Goal: Task Accomplishment & Management: Manage account settings

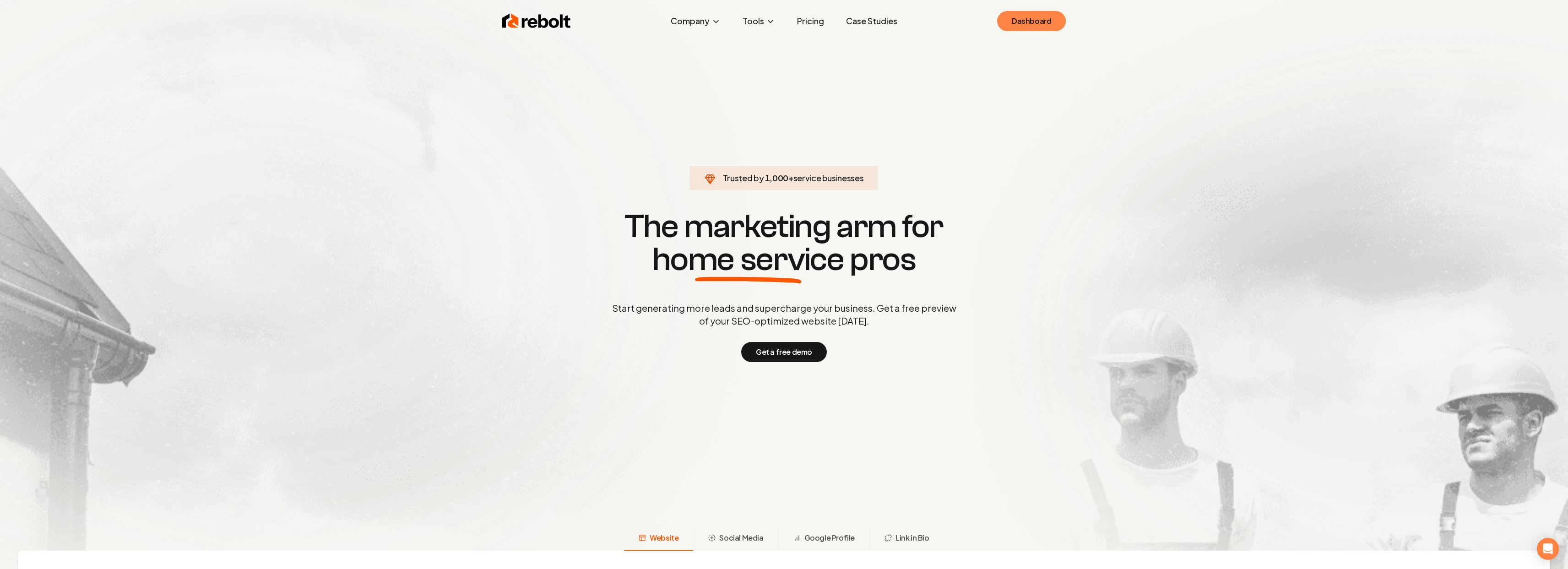
click at [809, 27] on link "Dashboard" at bounding box center [1032, 21] width 69 height 20
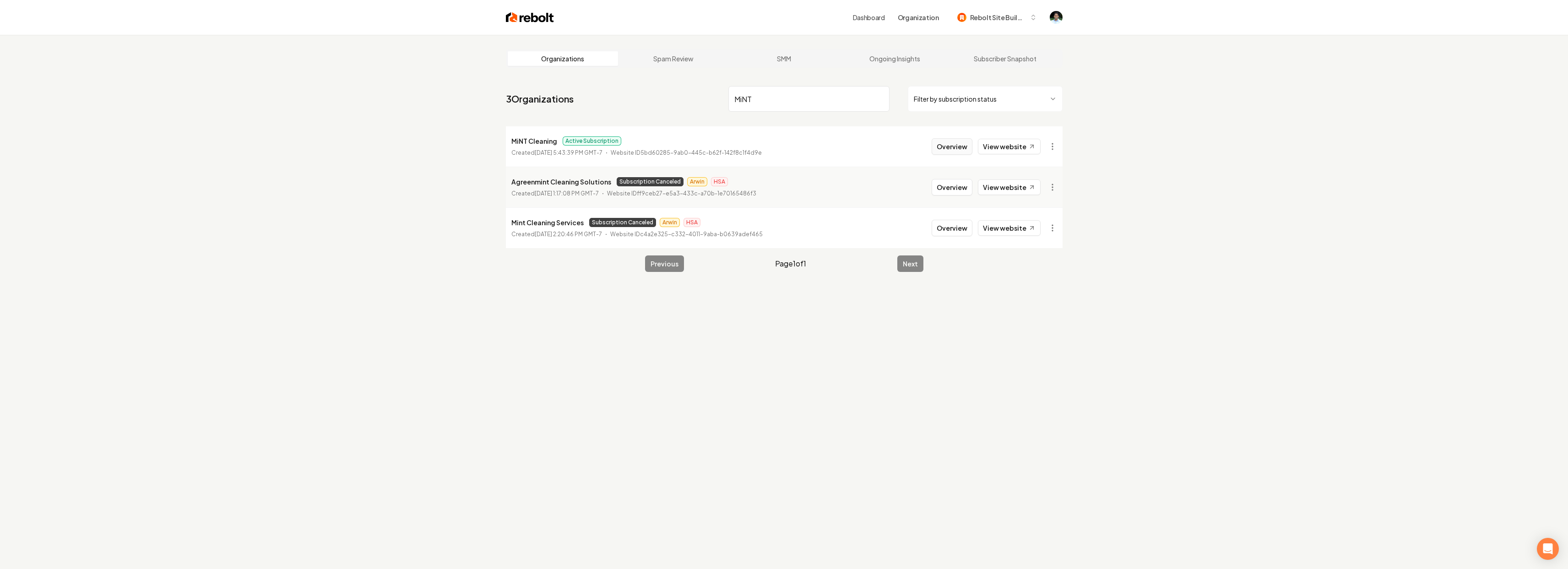
type input "MiNT"
click at [809, 145] on button "Overview" at bounding box center [951, 146] width 40 height 16
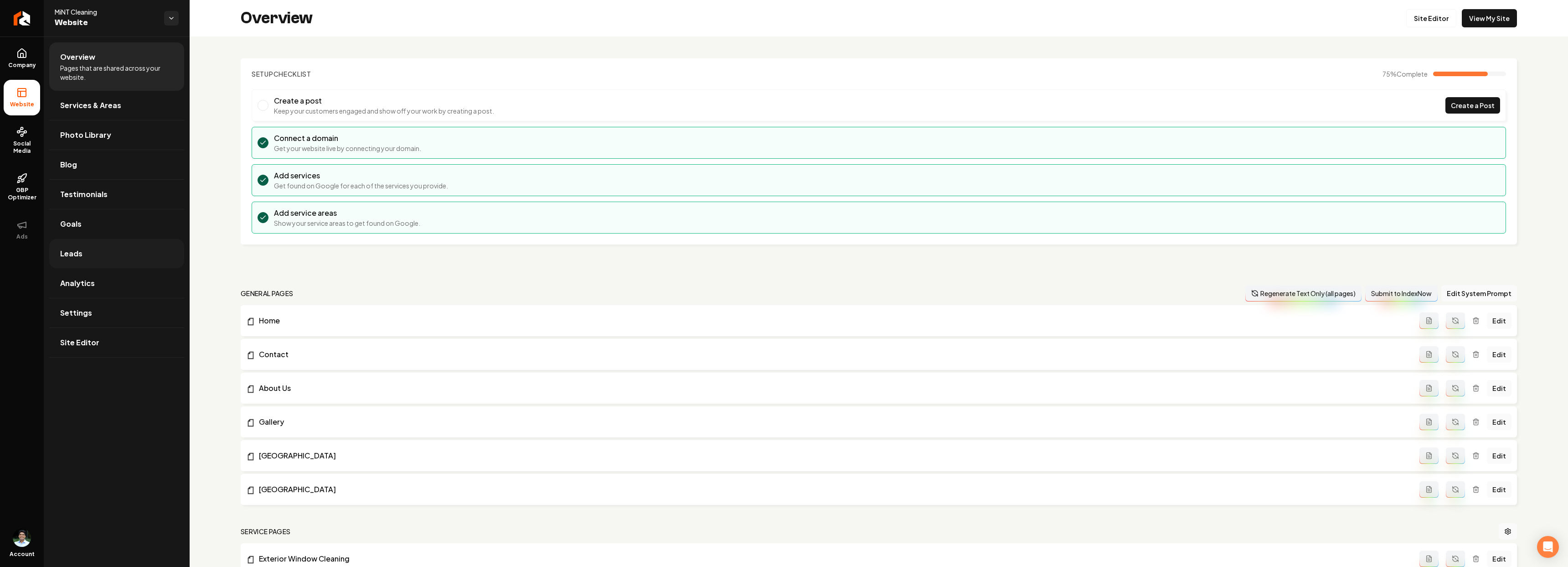
click at [117, 256] on link "Leads" at bounding box center [116, 254] width 135 height 29
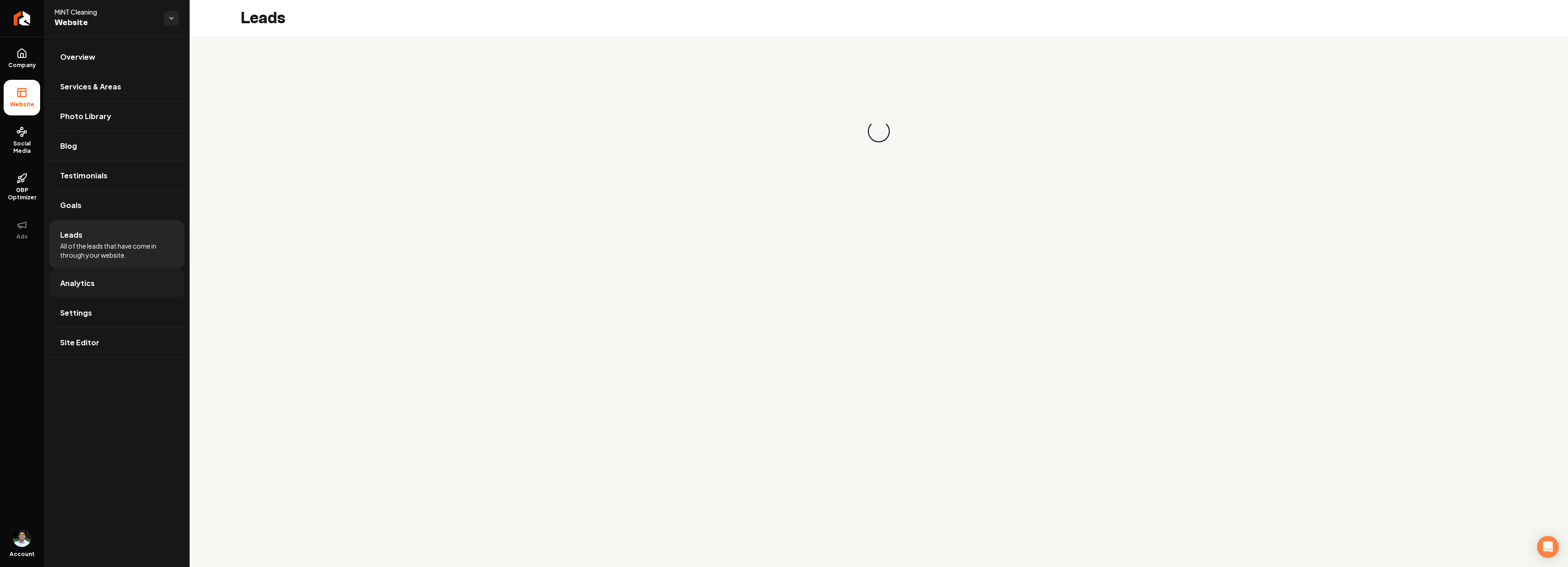
click at [80, 285] on span "Analytics" at bounding box center [77, 283] width 34 height 11
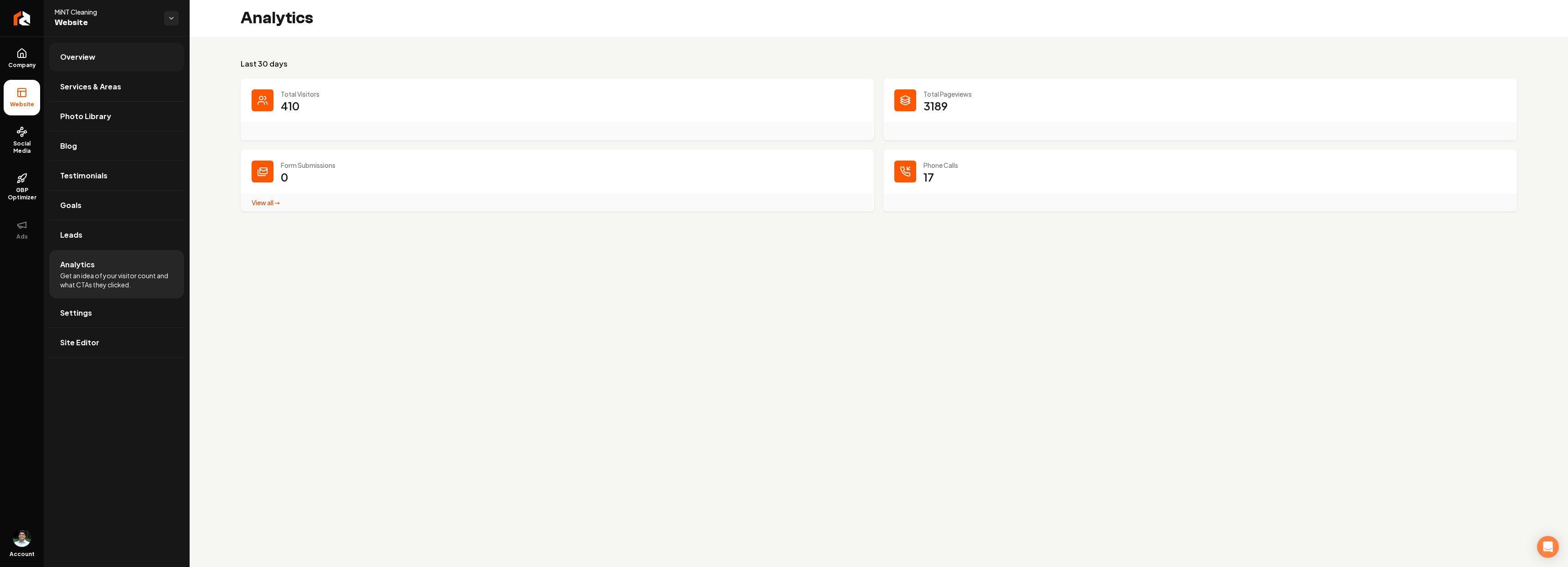
click at [107, 65] on link "Overview" at bounding box center [116, 57] width 135 height 29
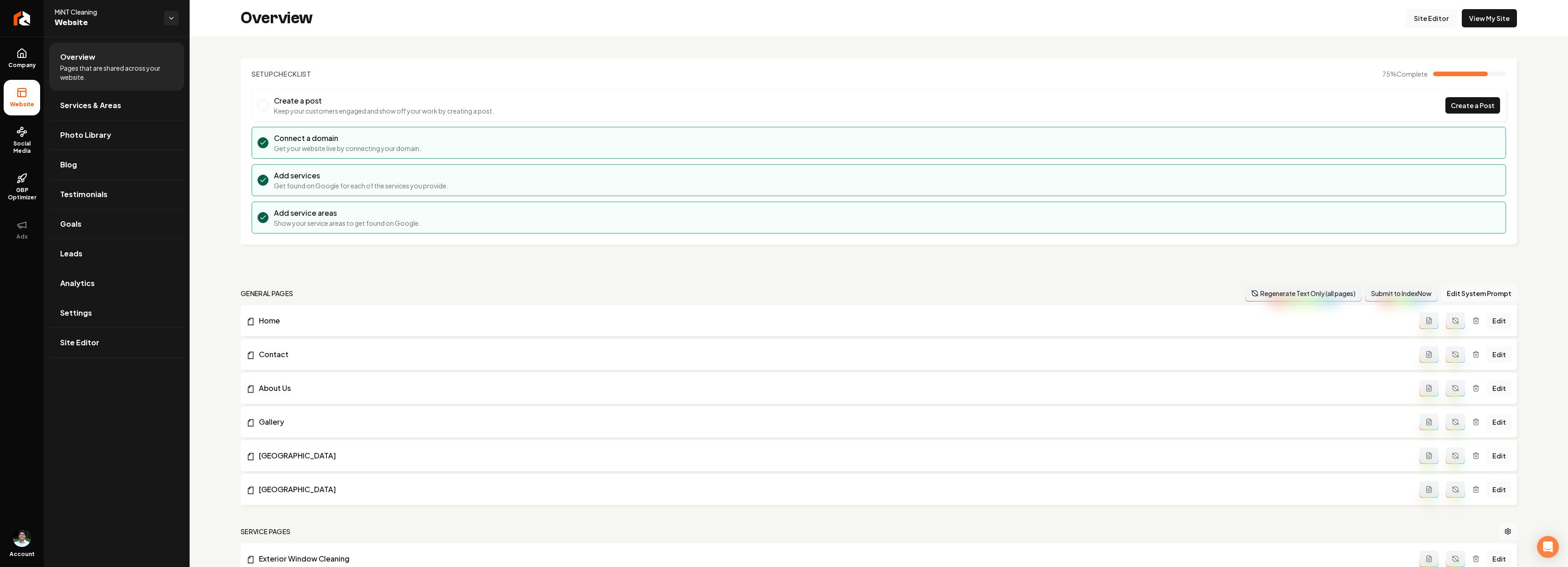
click at [806, 24] on link "Site Editor" at bounding box center [1431, 18] width 50 height 18
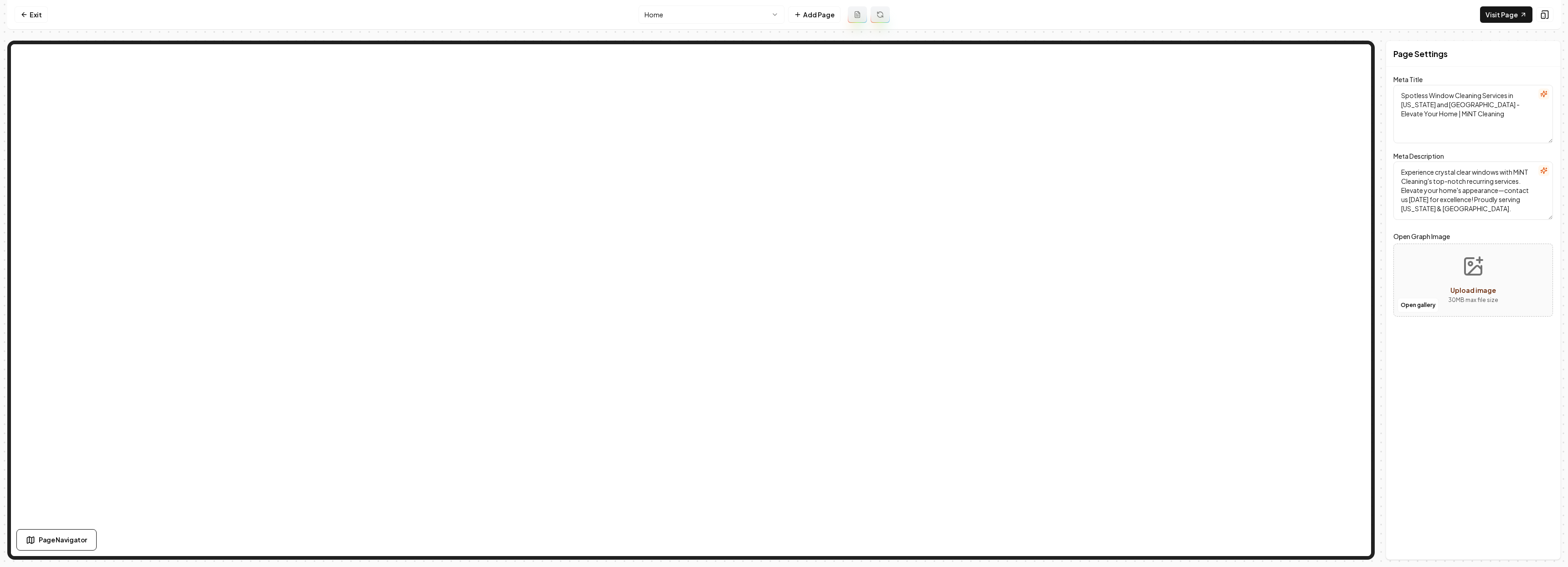
click at [710, 10] on html "Computer Required This feature is only available on a computer. Please switch t…" at bounding box center [784, 283] width 1568 height 567
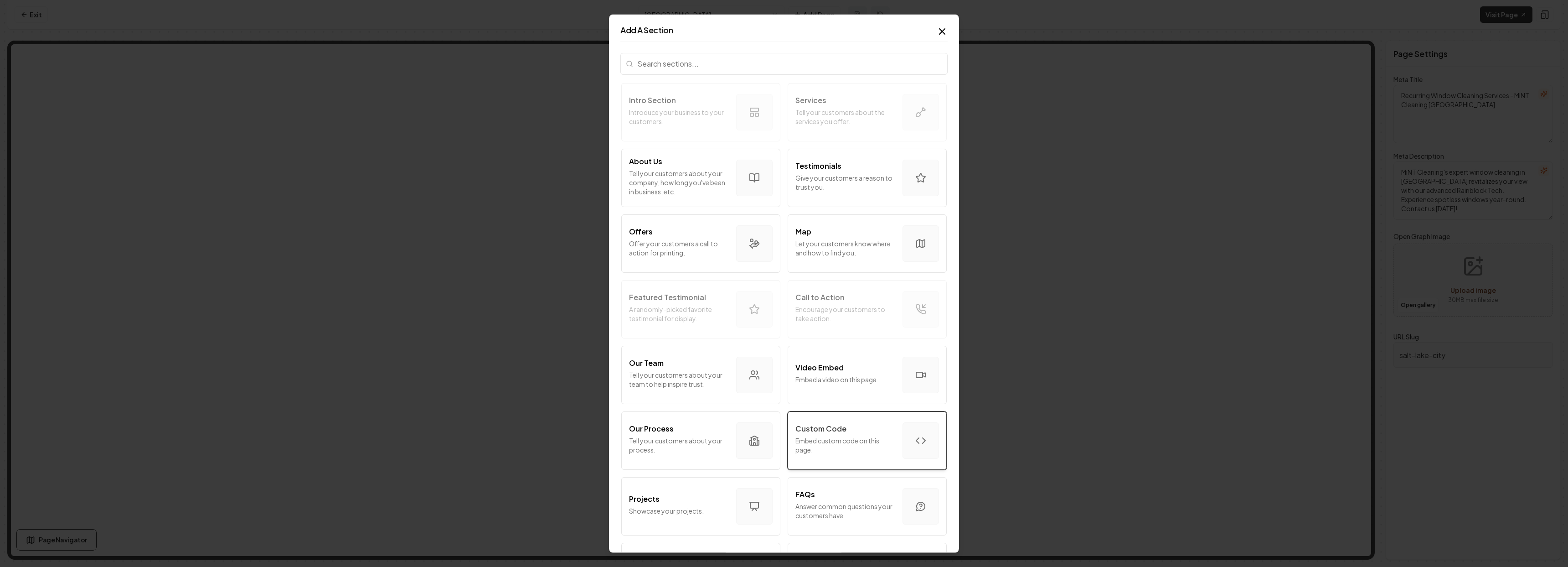
click at [806, 430] on p "Custom Code" at bounding box center [821, 428] width 51 height 11
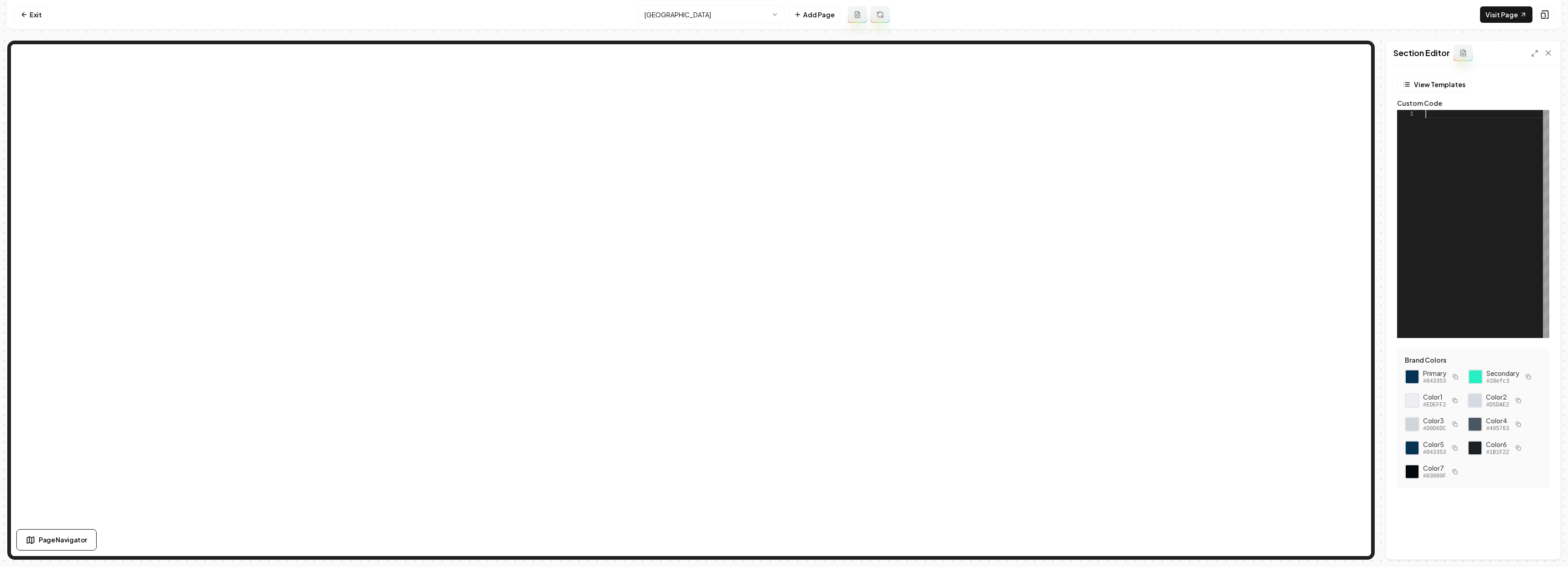
click at [806, 194] on div at bounding box center [1487, 224] width 124 height 228
click at [806, 178] on div at bounding box center [1487, 224] width 124 height 228
type textarea "**********"
click at [806, 545] on div "Discard Changes Save" at bounding box center [1473, 543] width 174 height 32
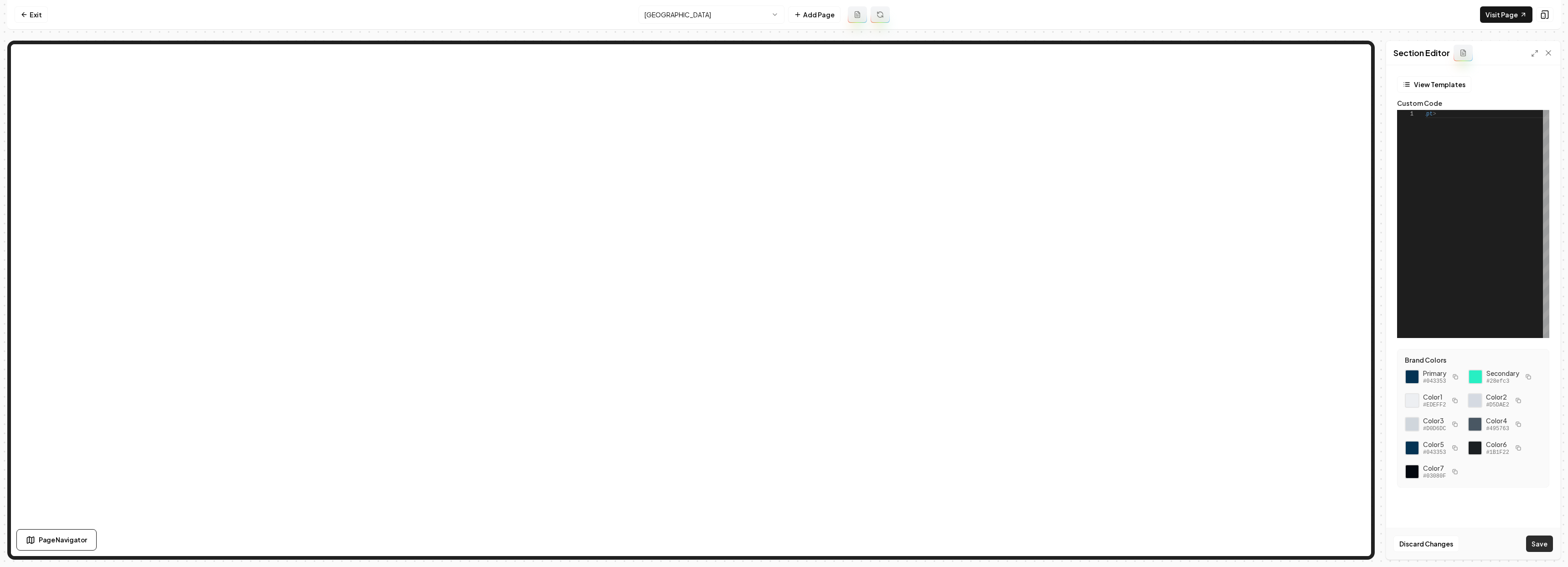
click at [806, 545] on button "Save" at bounding box center [1539, 543] width 27 height 16
click at [716, 17] on html "**********" at bounding box center [784, 283] width 1568 height 567
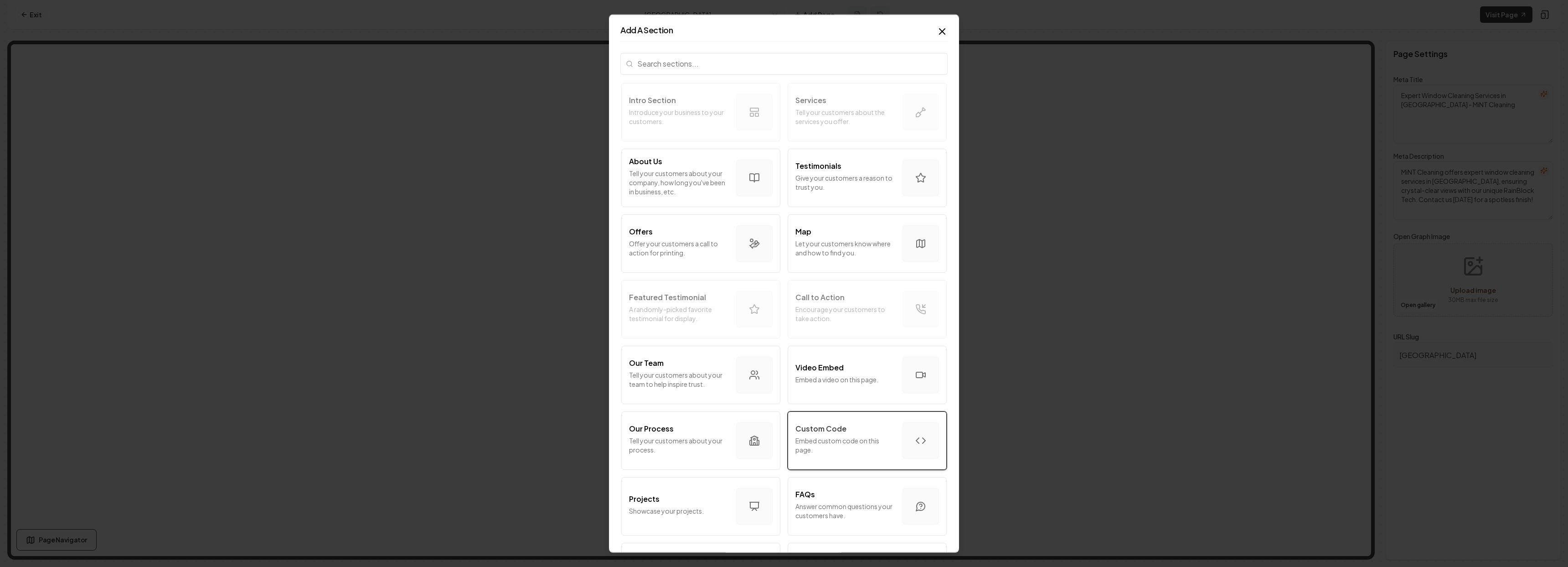
click at [806, 430] on div "Custom Code" at bounding box center [845, 428] width 99 height 11
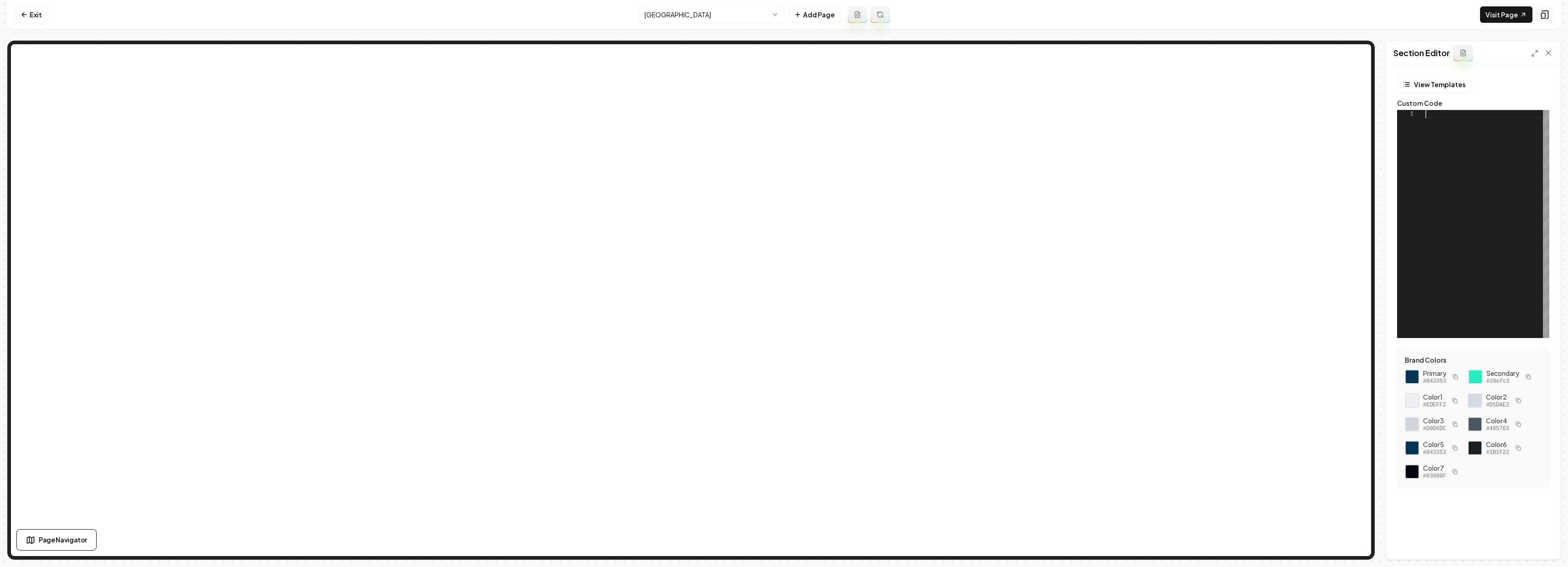
click at [806, 161] on div at bounding box center [1487, 224] width 124 height 228
type textarea "**********"
click at [806, 540] on button "Save" at bounding box center [1539, 543] width 27 height 16
click at [25, 14] on icon at bounding box center [24, 15] width 8 height 8
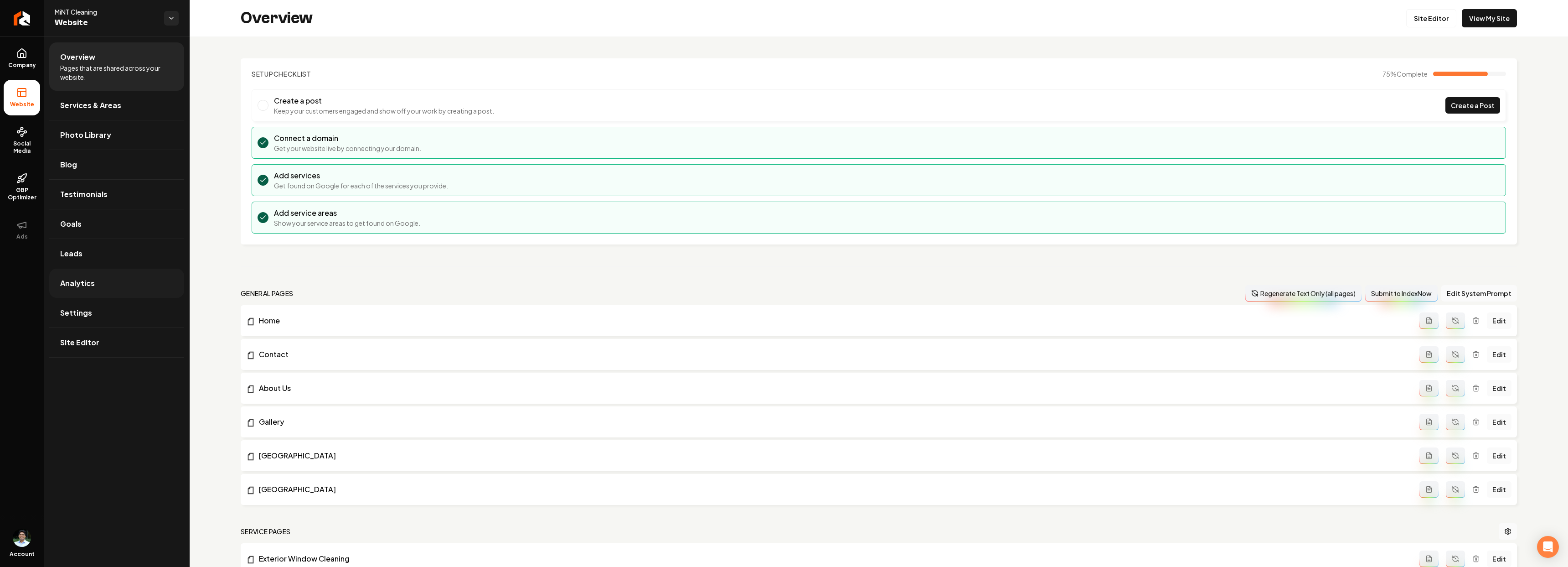
click at [80, 278] on span "Analytics" at bounding box center [77, 283] width 34 height 11
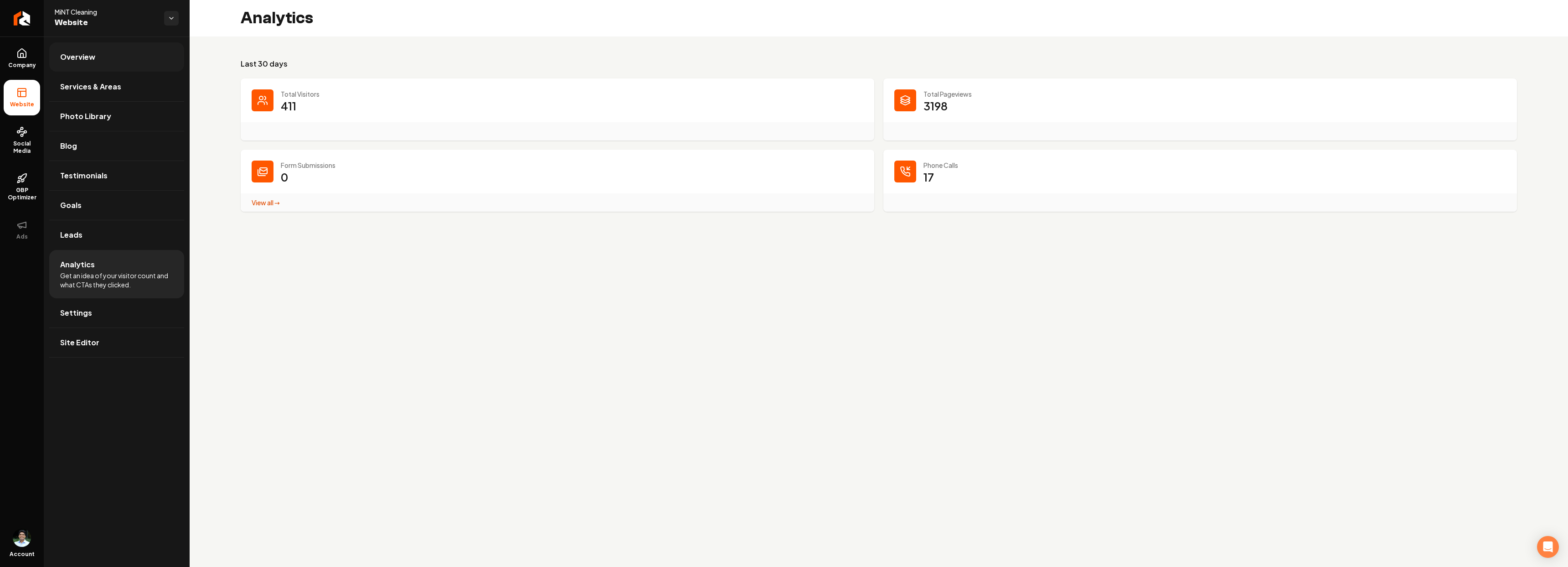
click at [119, 56] on link "Overview" at bounding box center [116, 57] width 135 height 29
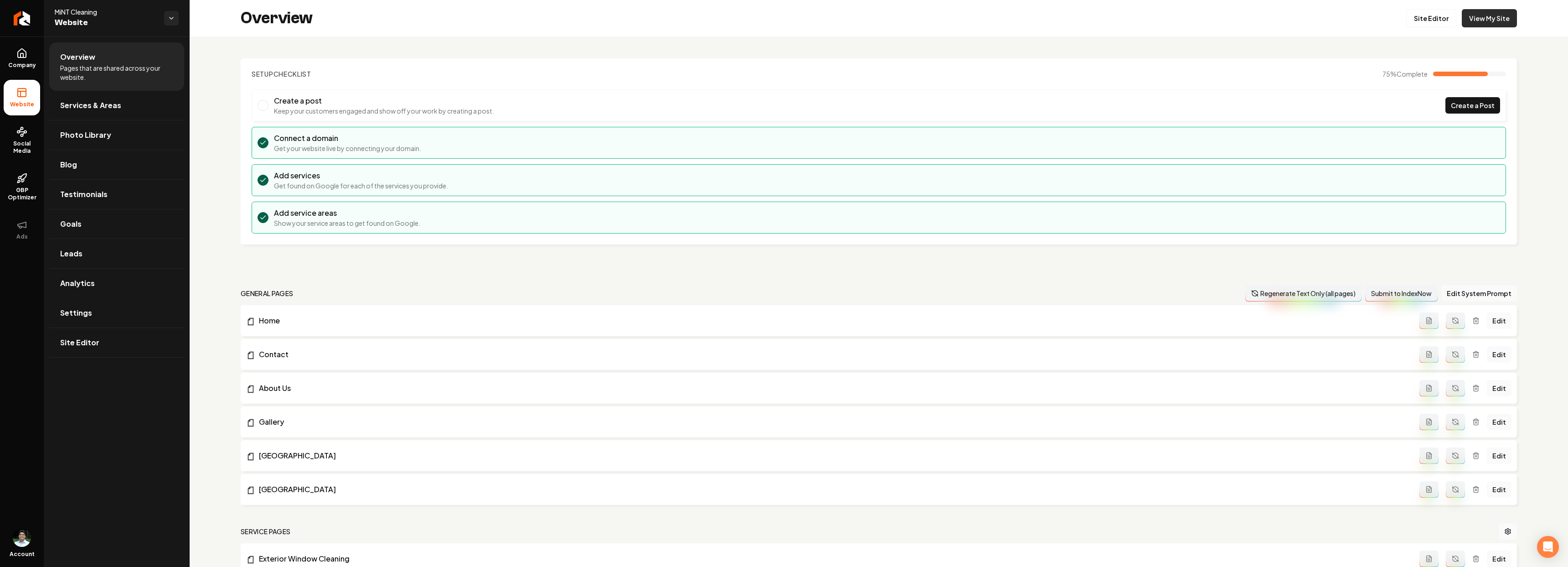
click at [806, 15] on link "View My Site" at bounding box center [1489, 18] width 55 height 18
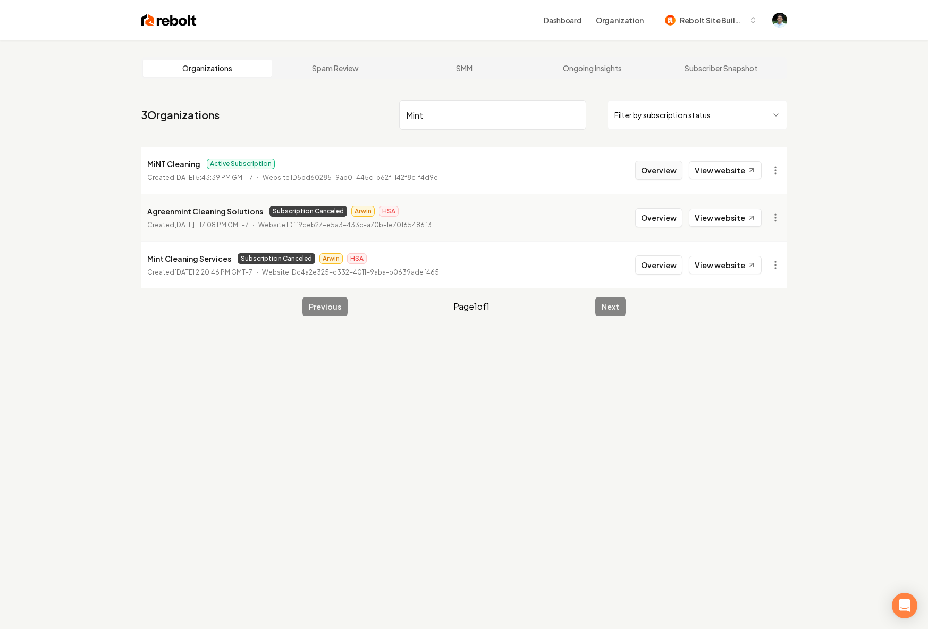
type input "Mint"
click at [654, 170] on button "Overview" at bounding box center [658, 170] width 47 height 19
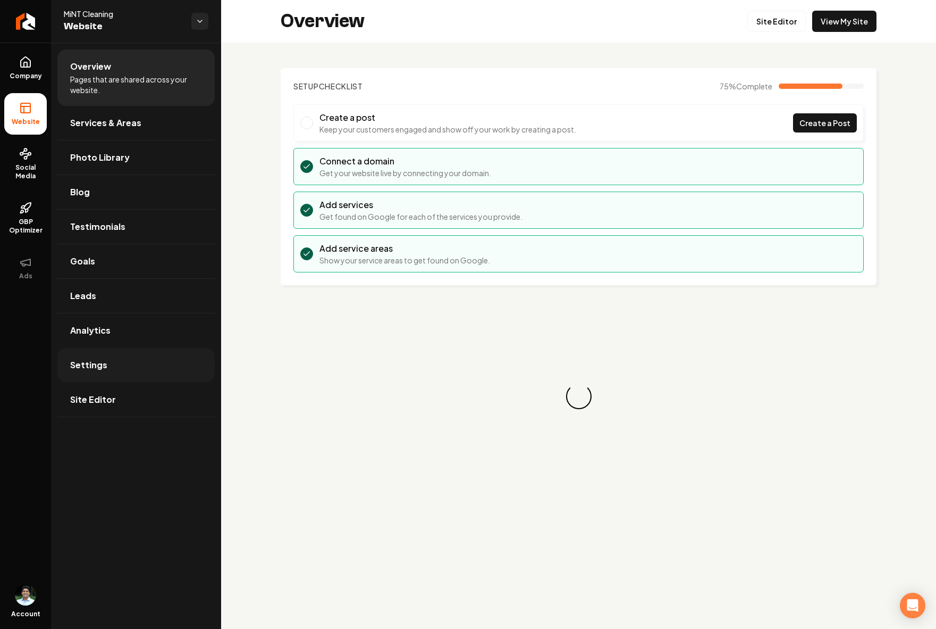
click at [108, 363] on link "Settings" at bounding box center [135, 365] width 157 height 34
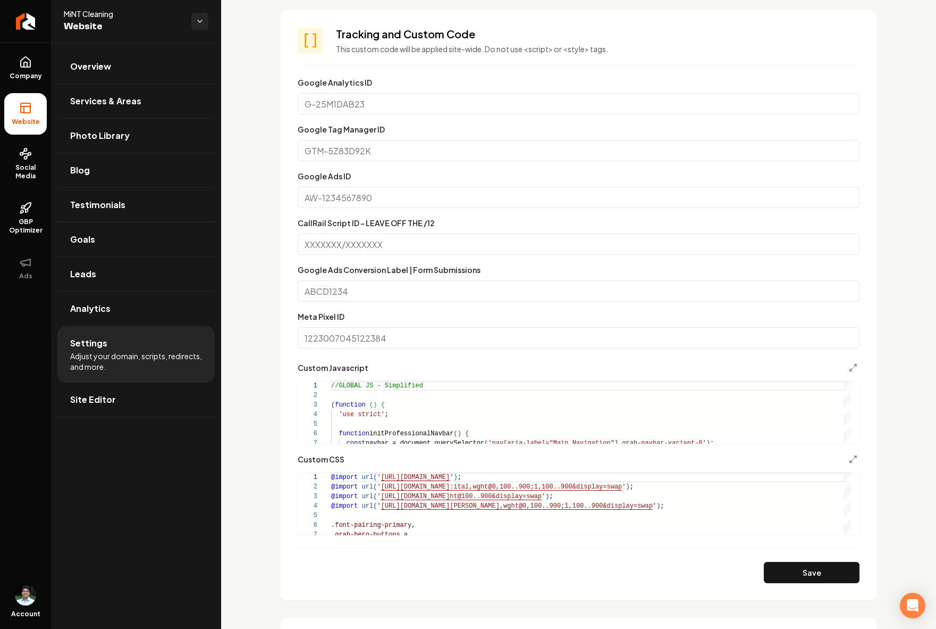
scroll to position [459, 0]
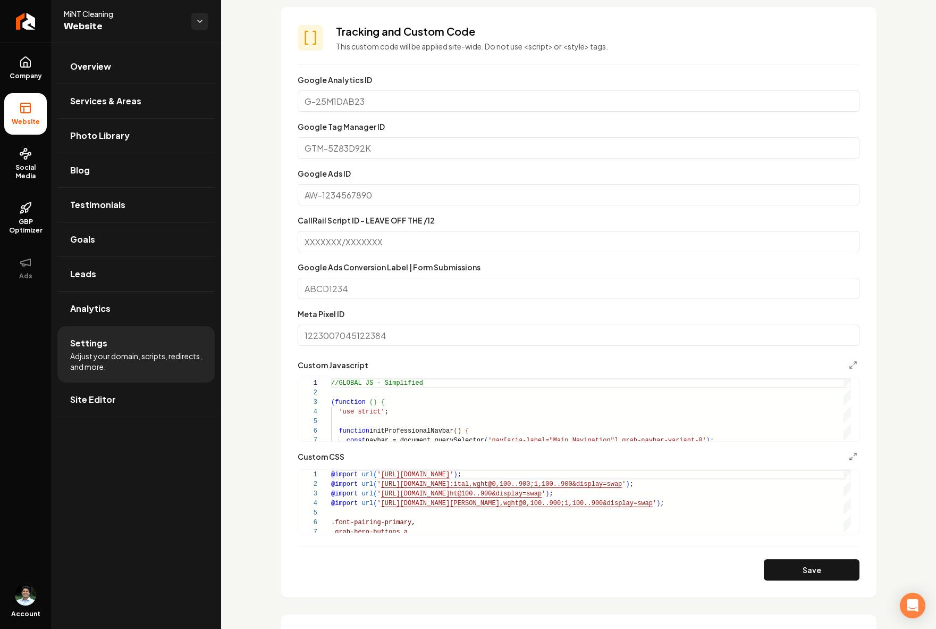
click at [366, 246] on input "CallRail Script ID - LEAVE OFF THE /12" at bounding box center [579, 241] width 562 height 21
paste input "622984330/8cb0dbcaad1302ff3f64"
type input "622984330/8cb0dbcaad1302ff3f64"
drag, startPoint x: 787, startPoint y: 573, endPoint x: 734, endPoint y: 548, distance: 58.3
click at [786, 573] on button "Save" at bounding box center [812, 569] width 96 height 21
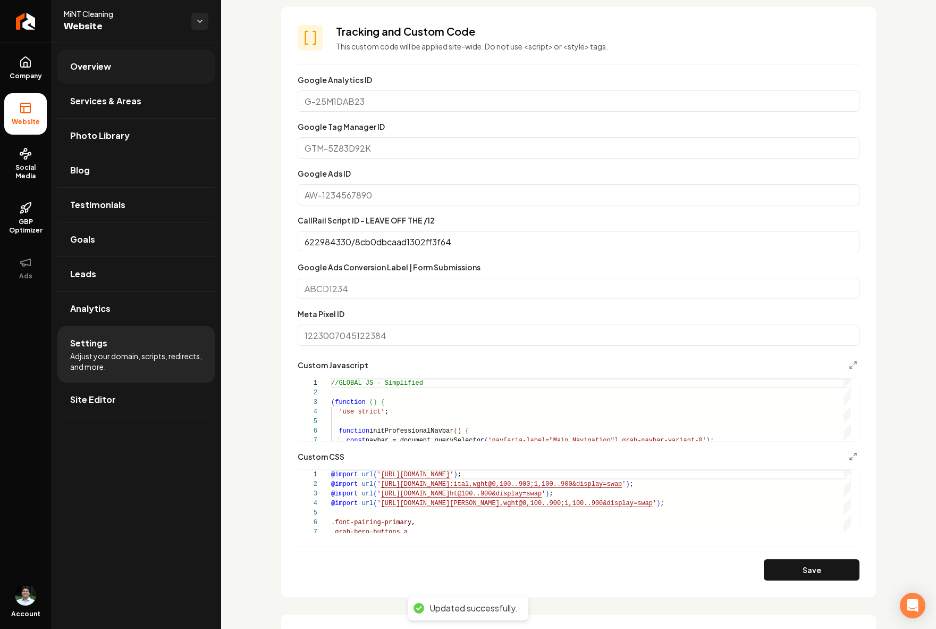
click at [125, 74] on link "Overview" at bounding box center [135, 66] width 157 height 34
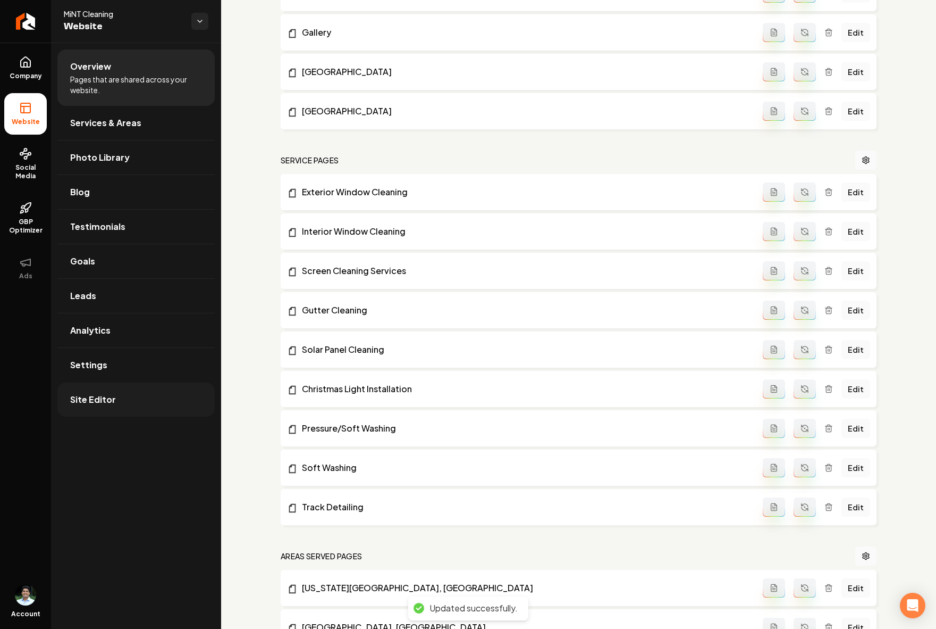
click at [108, 397] on span "Site Editor" at bounding box center [93, 399] width 46 height 13
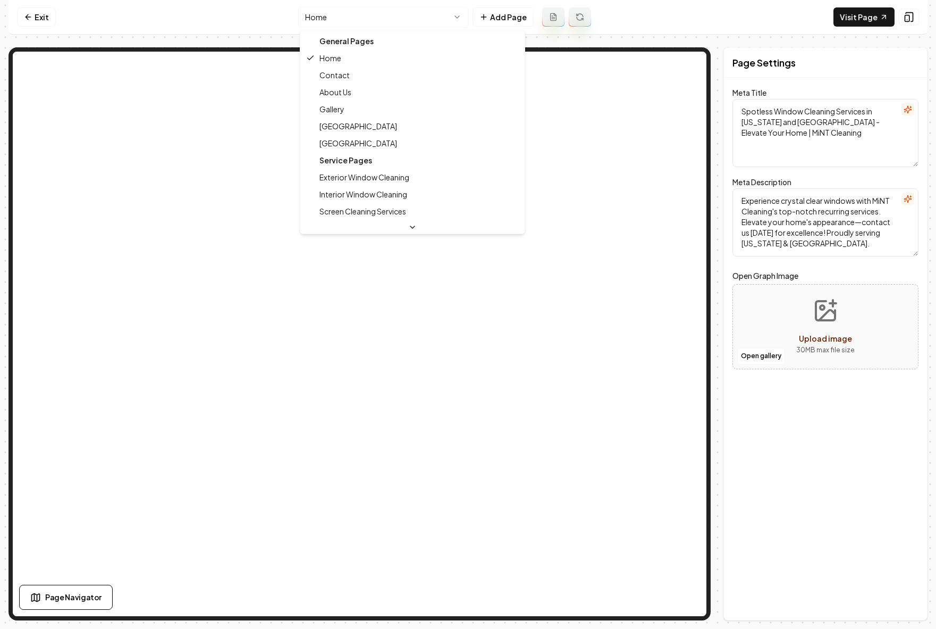
click at [345, 20] on html "Computer Required This feature is only available on a computer. Please switch t…" at bounding box center [468, 314] width 936 height 629
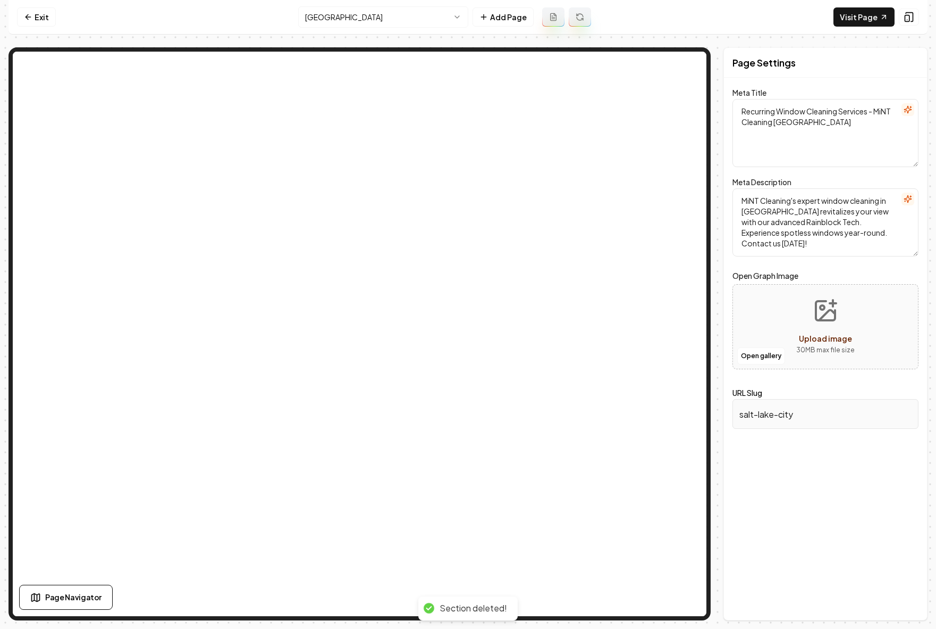
click at [420, 20] on html "Computer Required This feature is only available on a computer. Please switch t…" at bounding box center [468, 314] width 936 height 629
